Goal: Transaction & Acquisition: Purchase product/service

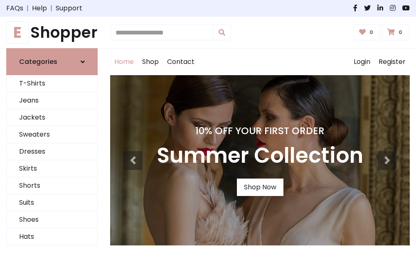
click at [208, 133] on h4 "10% Off Your First Order" at bounding box center [260, 131] width 206 height 12
click at [260, 187] on link "Shop Now" at bounding box center [260, 187] width 47 height 17
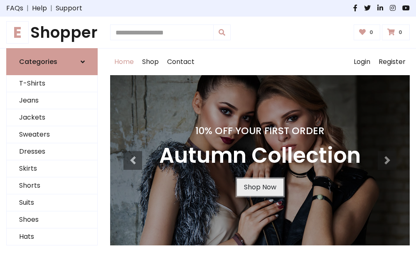
click at [260, 187] on link "Shop Now" at bounding box center [260, 187] width 47 height 17
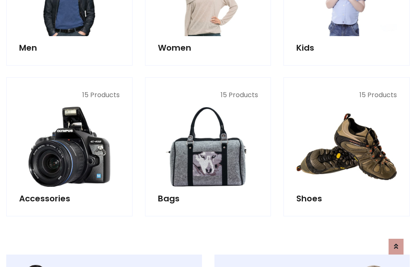
scroll to position [828, 0]
